Goal: Use online tool/utility: Use online tool/utility

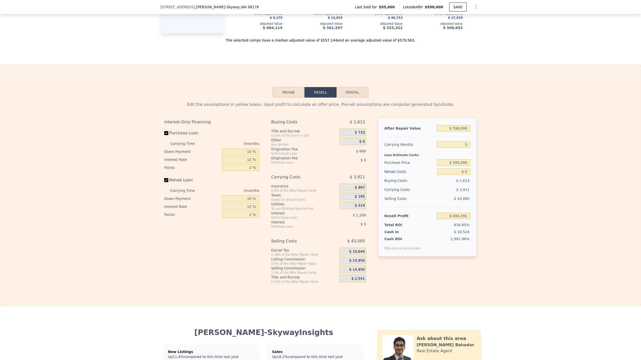
scroll to position [707, 0]
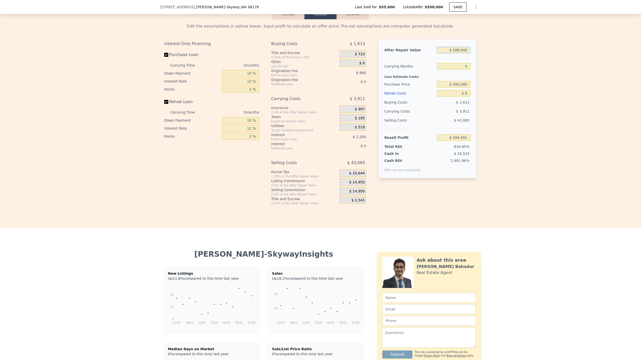
drag, startPoint x: 452, startPoint y: 58, endPoint x: 514, endPoint y: 66, distance: 62.4
click at [514, 66] on div "Edit the assumptions in yellow boxes. Input profit to calculate an offer price.…" at bounding box center [320, 112] width 640 height 186
type input "$ 60"
type input "-$ 60,022"
type input "$ 600"
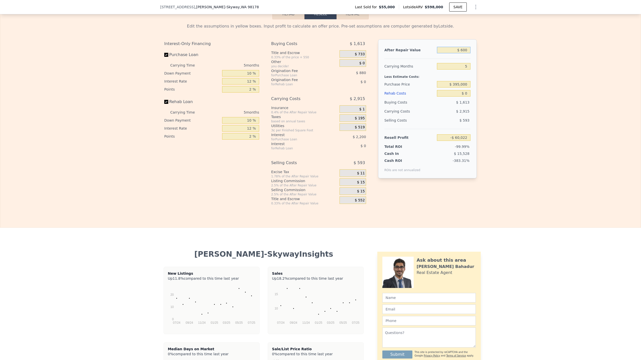
type input "-$ 59,521"
type input "$ 6,000"
type input "-$ 54,514"
type input "$ 60,000"
type input "-$ 4,445"
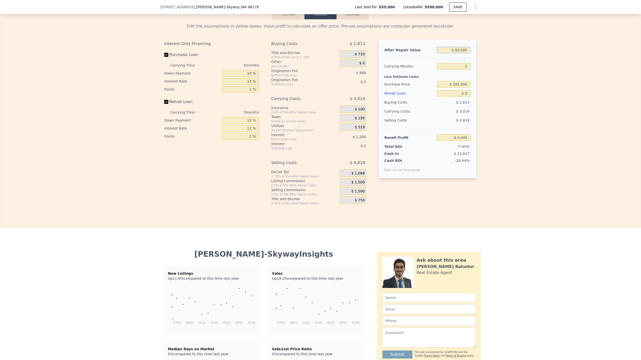
type input "$ 600,000"
type input "$ 496,245"
type input "$ 600,000"
click at [458, 88] on input "$ 395,000" at bounding box center [454, 84] width 34 height 7
drag, startPoint x: 459, startPoint y: 101, endPoint x: 492, endPoint y: 107, distance: 34.1
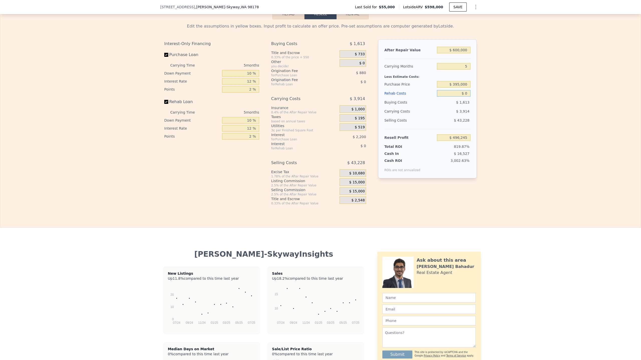
click at [481, 105] on div "Edit the assumptions in yellow boxes. Input profit to calculate an offer price.…" at bounding box center [320, 112] width 640 height 186
type input "$ 136,073"
type input "$ 10"
type input "$ 136,063"
type input "$ 100"
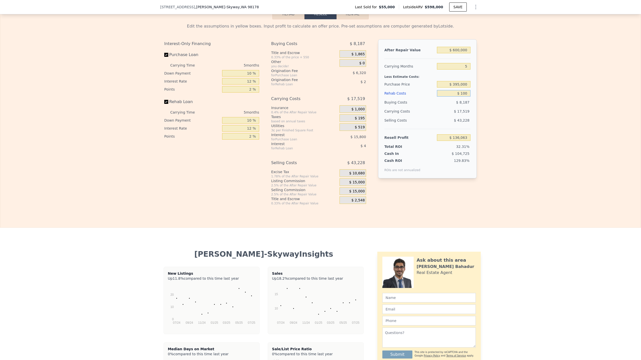
type input "$ 135,966"
type input "$ 10,000"
type input "$ 125,513"
type input "$ 100,000"
type input "$ 30,473"
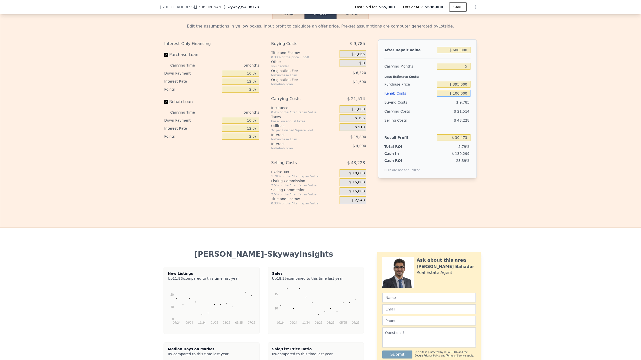
type input "$ 100,000"
click at [456, 141] on input "$ 30,473" at bounding box center [454, 137] width 34 height 7
drag, startPoint x: 248, startPoint y: 95, endPoint x: 280, endPoint y: 107, distance: 34.1
click at [273, 104] on div "Interest-Only Financing Purchase Loan Carrying Time 5 months Down Payment 10 % …" at bounding box center [320, 122] width 312 height 166
type input "1.75 %"
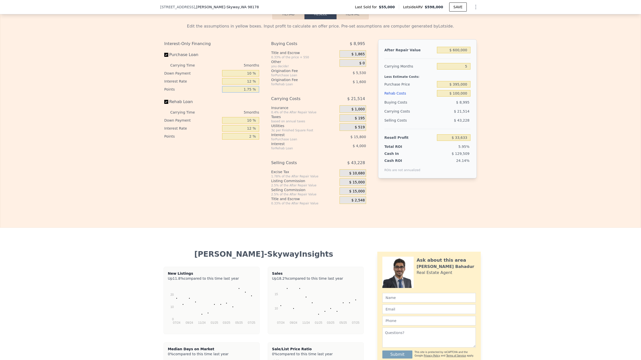
type input "$ 31,263"
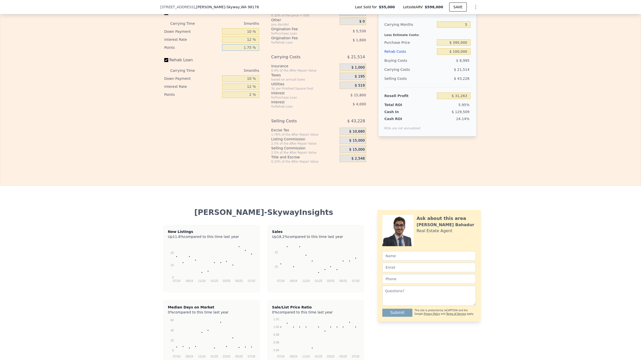
type input "1.75 %"
drag, startPoint x: 247, startPoint y: 101, endPoint x: 274, endPoint y: 104, distance: 27.2
click at [274, 104] on div "Interest-Only Financing Purchase Loan Carrying Time 5 months Down Payment 10 % …" at bounding box center [320, 80] width 312 height 166
type input "1.3 %"
type input "$ 31,823"
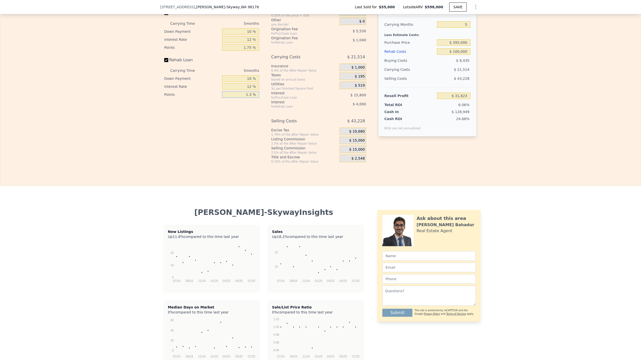
type input "1. %"
type input "$ 32,063"
type input "1.75 %"
type input "$ 31,463"
type input "1.75 %"
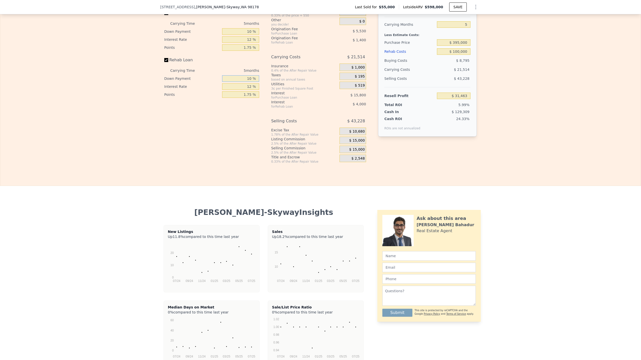
click at [245, 82] on input "10 %" at bounding box center [240, 78] width 37 height 7
click at [456, 99] on input "$ 31,463" at bounding box center [454, 96] width 34 height 7
click at [302, 96] on div "Interest" at bounding box center [299, 93] width 56 height 5
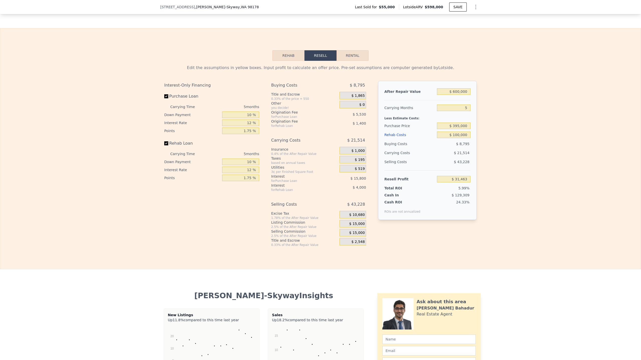
click at [551, 223] on div "Edit the assumptions in yellow boxes. Input profit to calculate an offer price.…" at bounding box center [320, 154] width 640 height 186
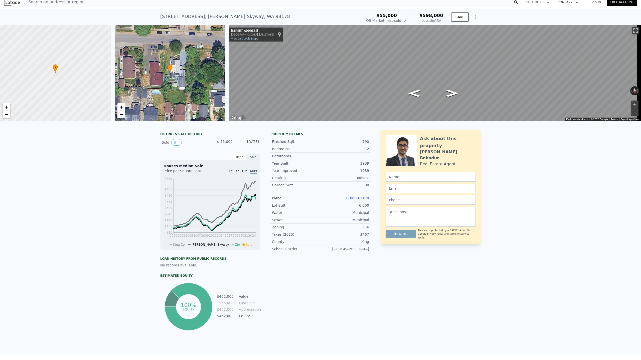
scroll to position [2, 0]
